Goal: Information Seeking & Learning: Find specific fact

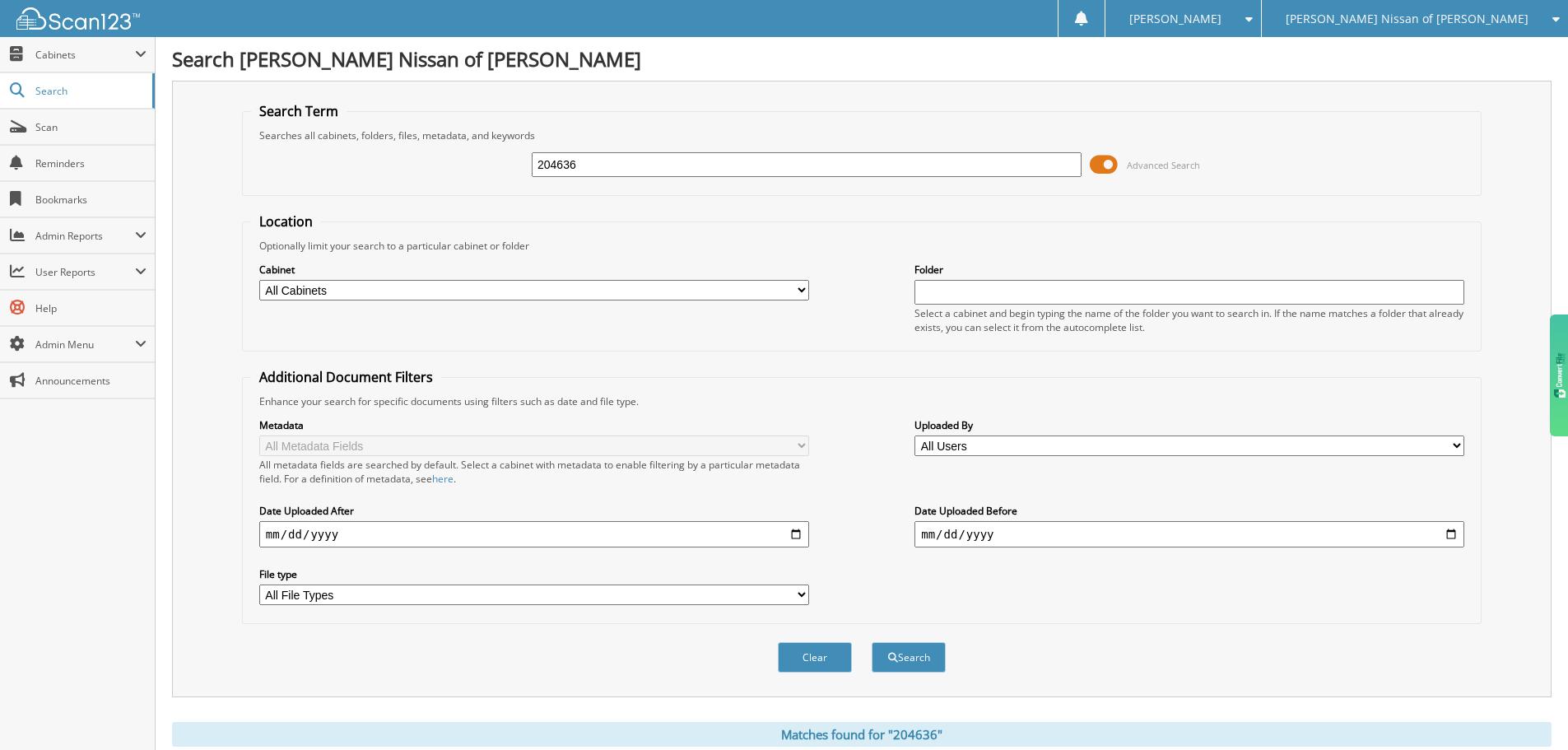
click at [1487, 17] on span "[PERSON_NAME] Nissan of [PERSON_NAME]" at bounding box center [1408, 19] width 243 height 10
click at [597, 158] on input "204636" at bounding box center [807, 164] width 550 height 25
paste input "21011"
type input "221011"
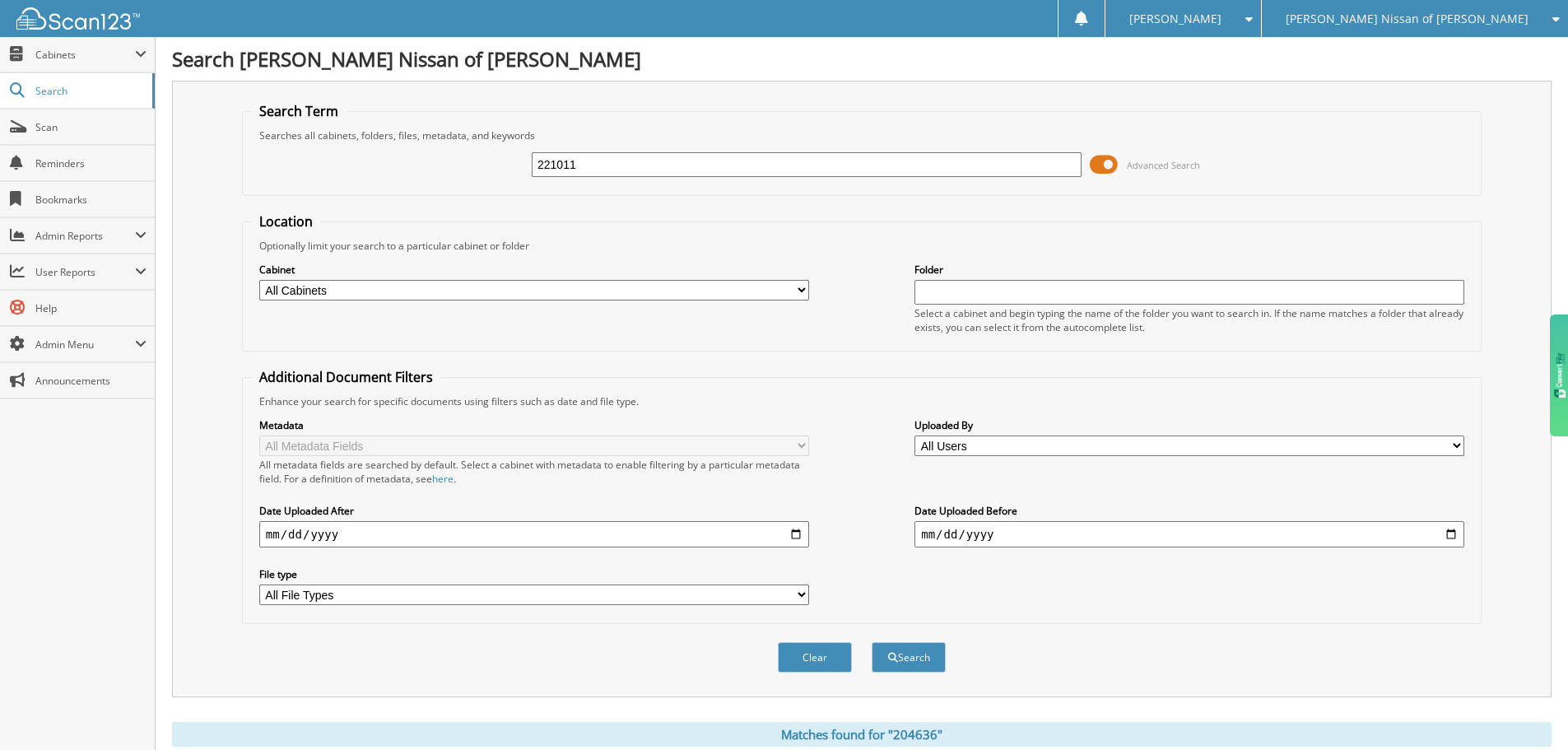
click at [872, 642] on button "Search" at bounding box center [908, 657] width 74 height 31
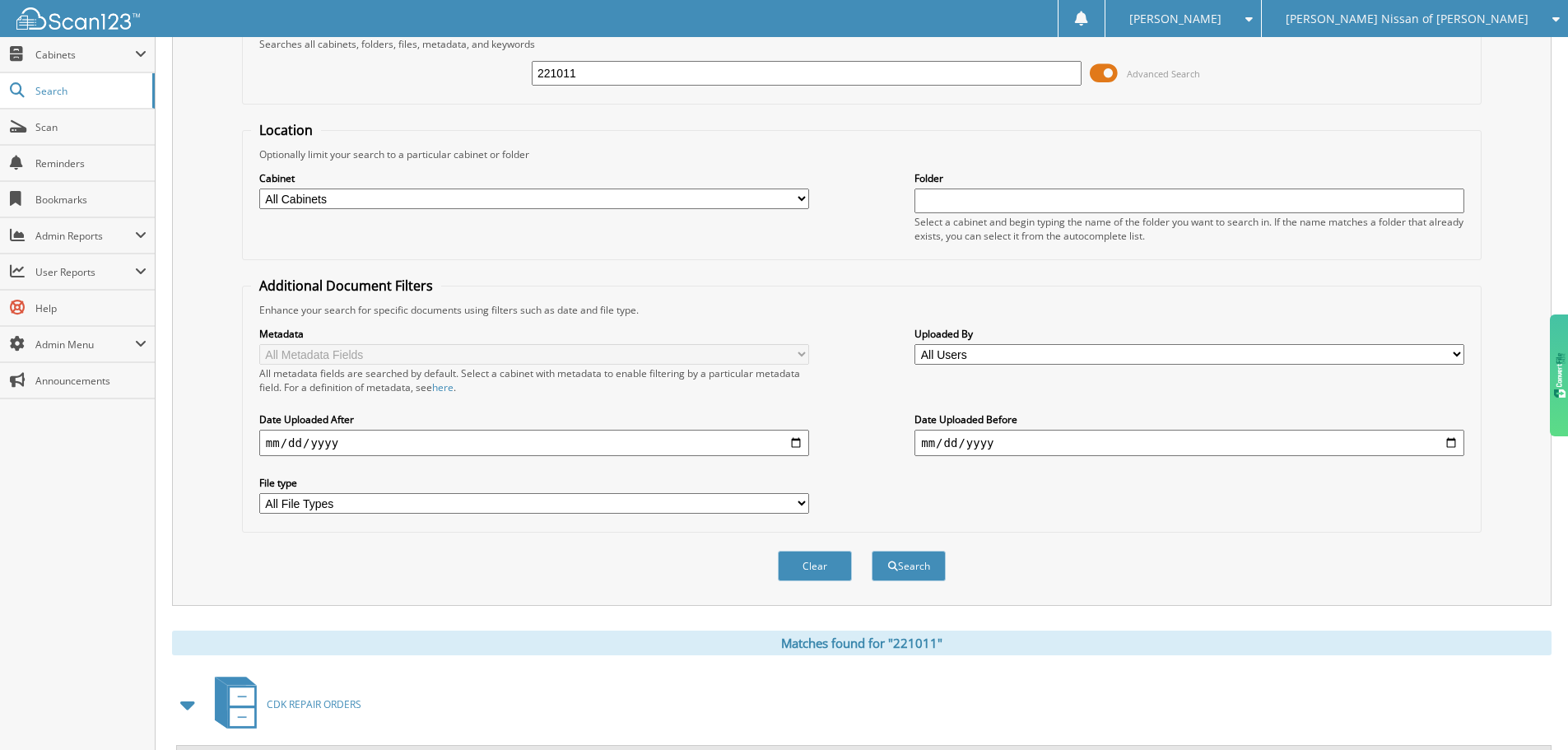
scroll to position [234, 0]
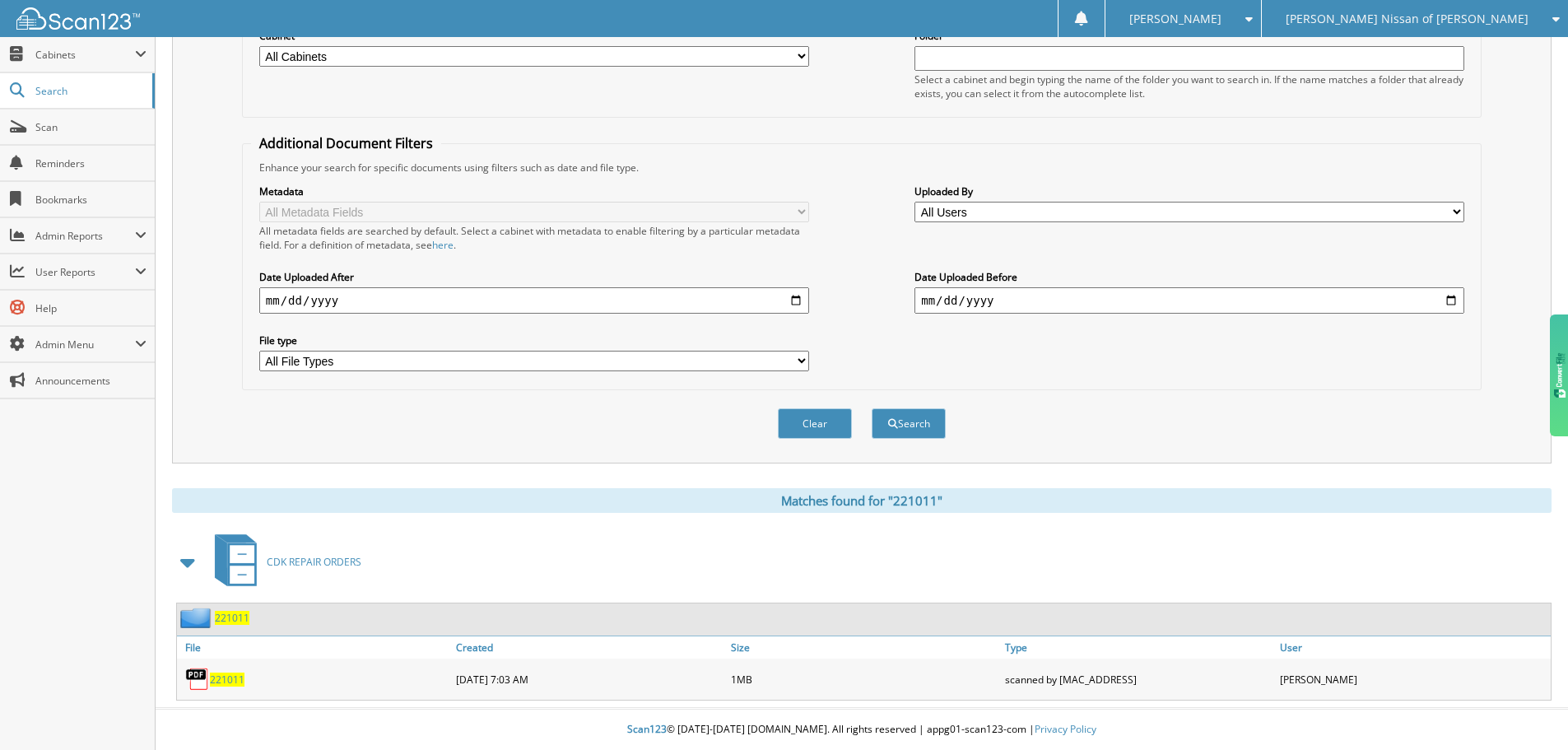
click at [241, 680] on span "221011" at bounding box center [228, 679] width 35 height 14
click at [858, 270] on div "Metadata All Metadata Fields All metadata fields are searched by default. Selec…" at bounding box center [862, 277] width 1221 height 207
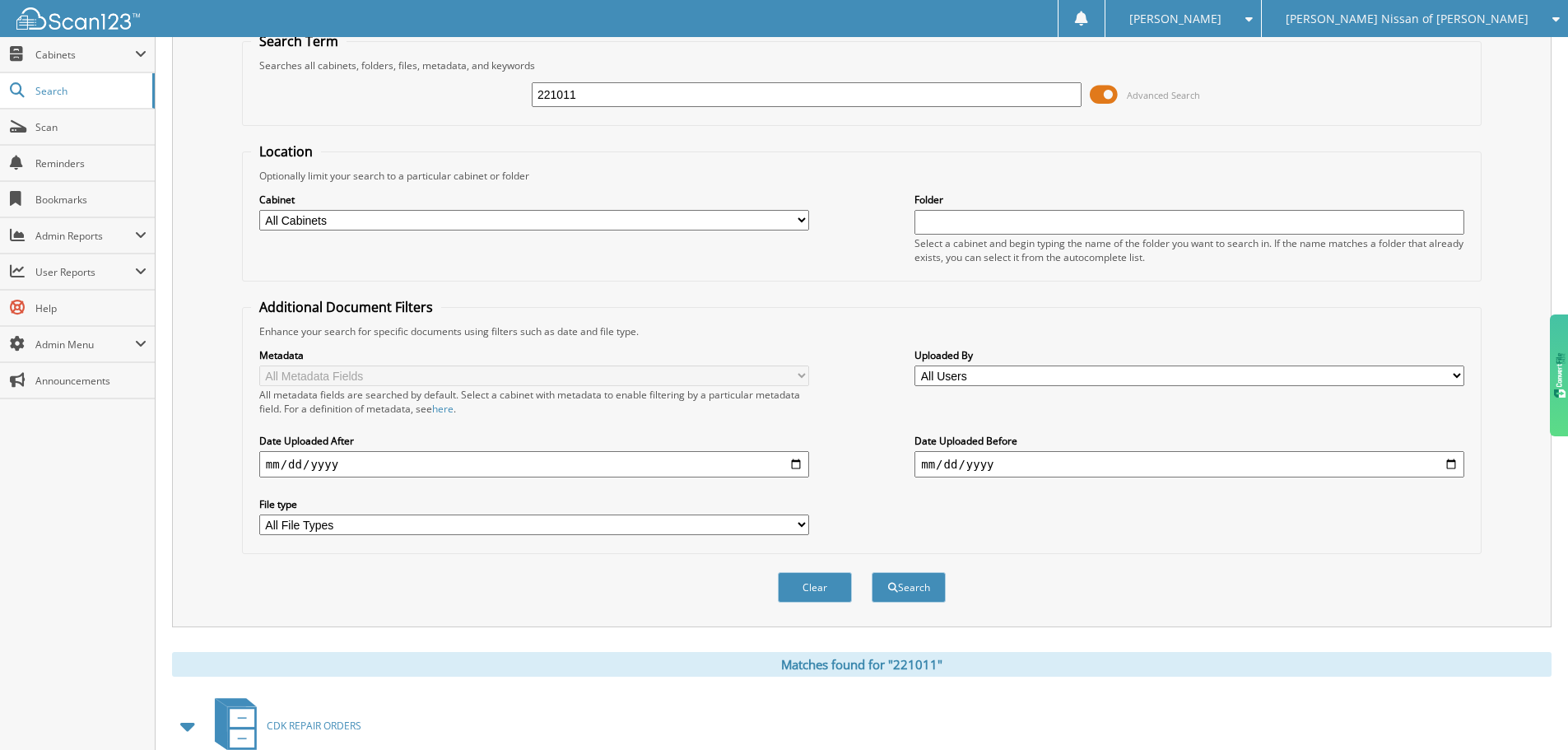
scroll to position [0, 0]
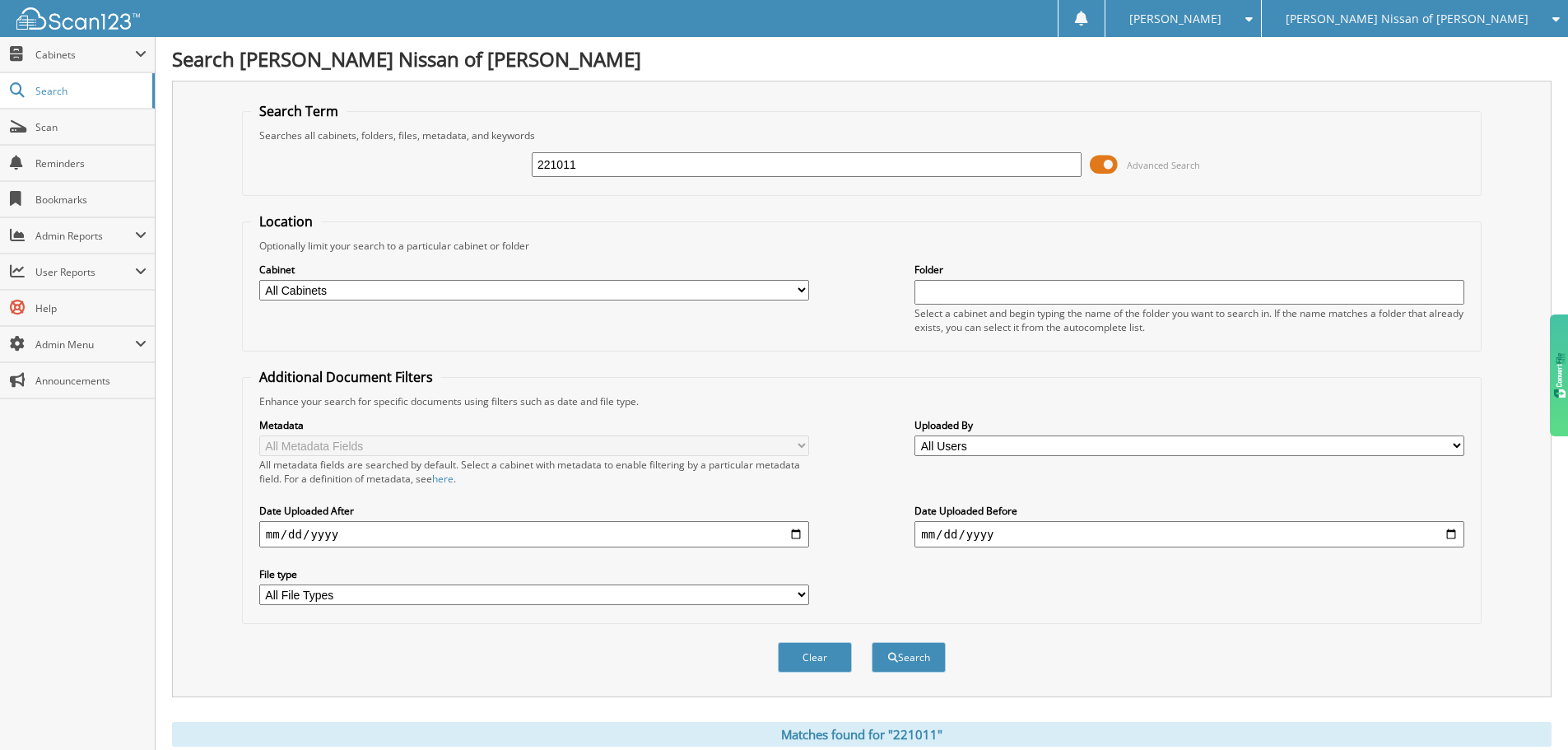
click at [843, 162] on input "221011" at bounding box center [807, 164] width 550 height 25
